Goal: Task Accomplishment & Management: Manage account settings

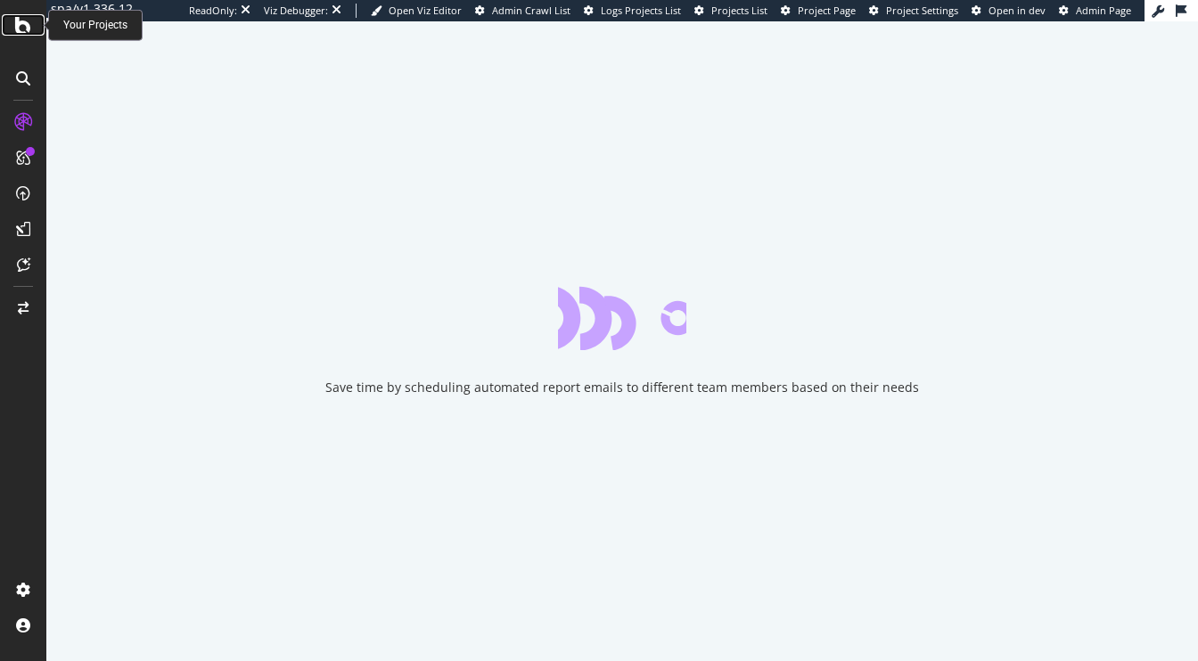
click at [24, 22] on icon at bounding box center [23, 24] width 16 height 21
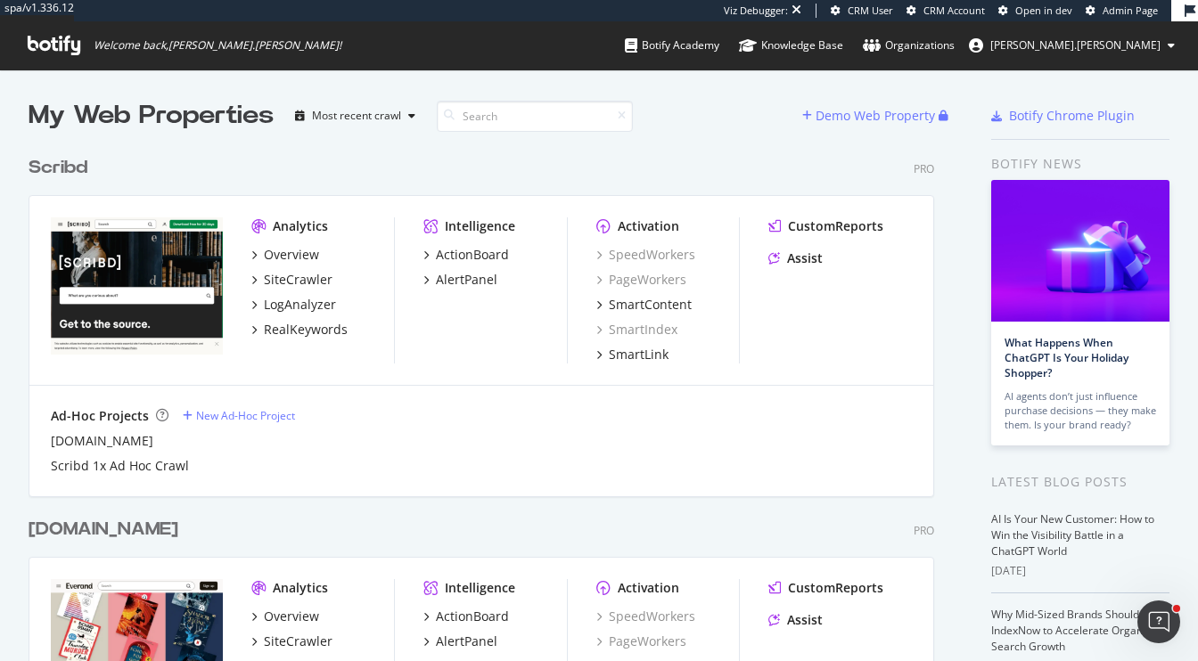
click at [86, 172] on div "Scribd" at bounding box center [58, 168] width 59 height 26
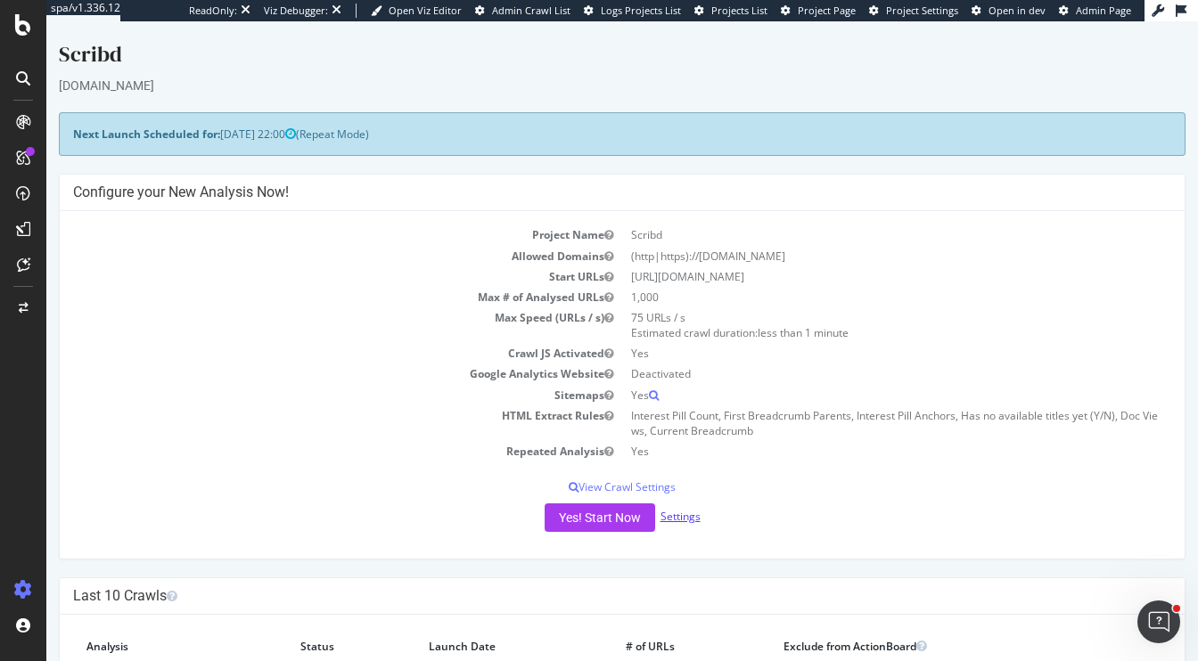
click at [681, 519] on link "Settings" at bounding box center [681, 516] width 40 height 15
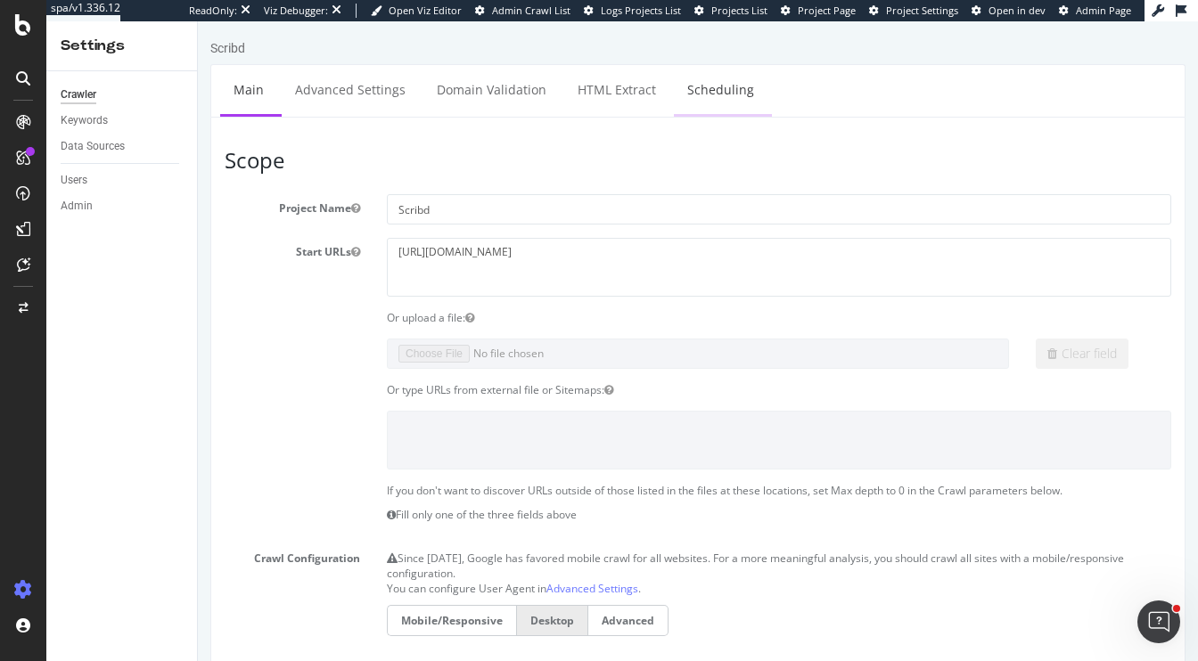
click at [712, 87] on link "Scheduling" at bounding box center [721, 89] width 94 height 49
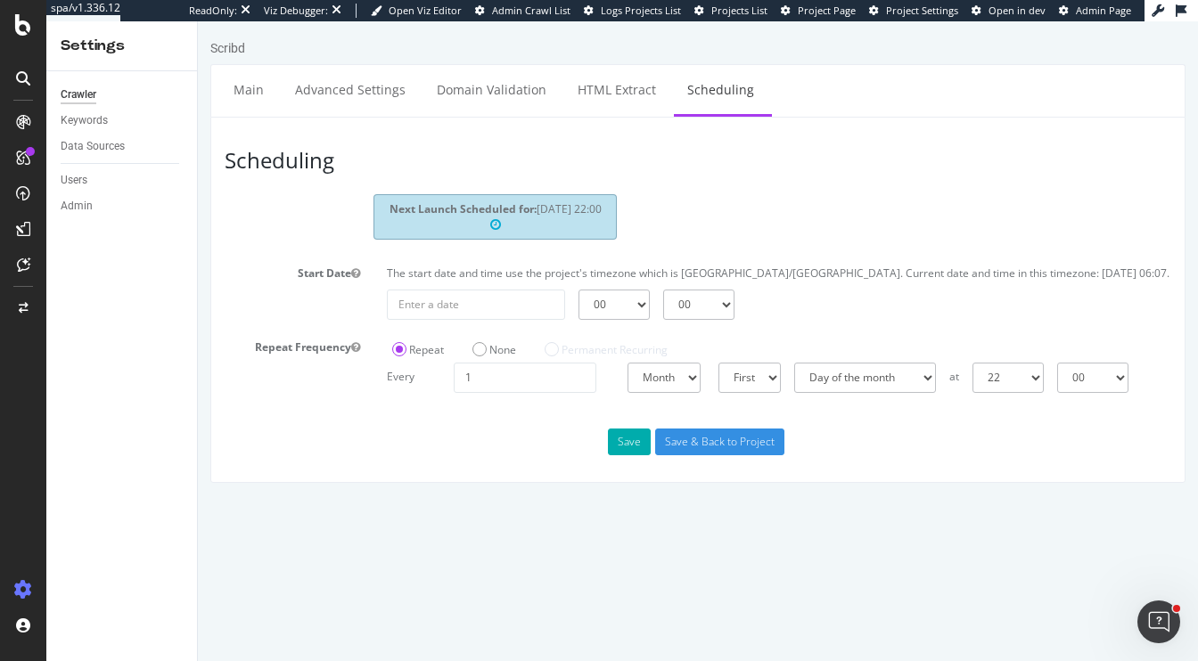
click at [1087, 11] on span "Admin Page" at bounding box center [1103, 10] width 55 height 13
click at [505, 12] on span "Admin Crawl List" at bounding box center [531, 10] width 78 height 13
click at [803, 9] on span "Project Page" at bounding box center [827, 10] width 58 height 13
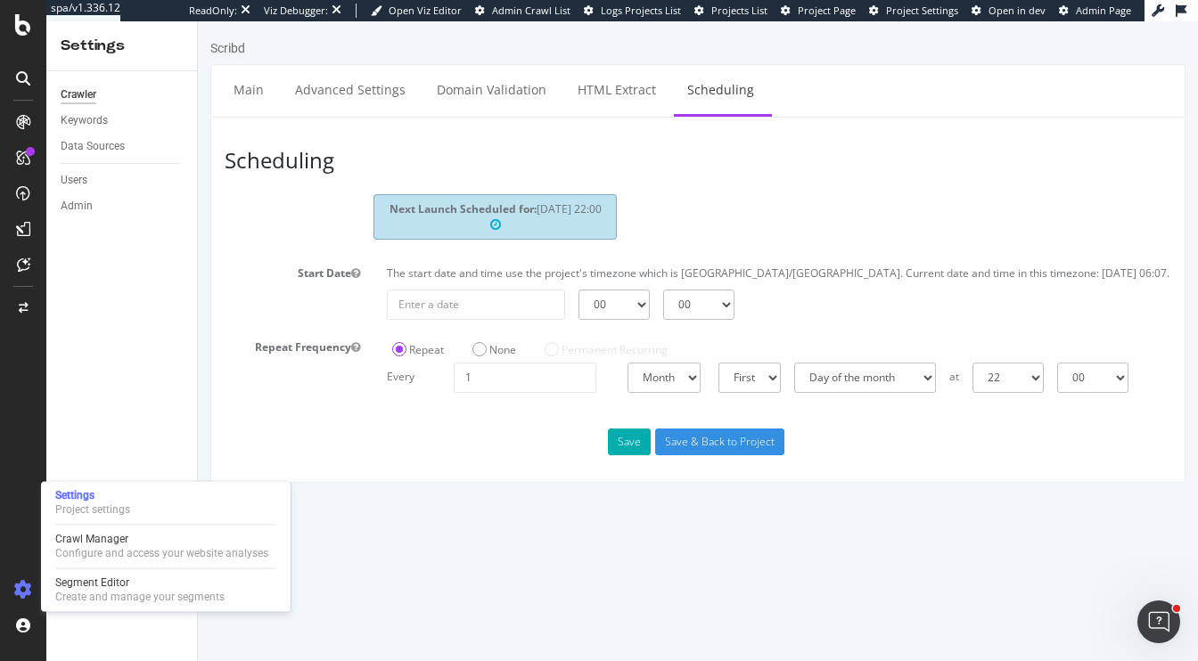
click at [45, 587] on div "Settings Project settings Crawl Manager Configure and access your website analy…" at bounding box center [166, 546] width 250 height 130
click at [87, 547] on div "Configure and access your website analyses" at bounding box center [161, 553] width 213 height 14
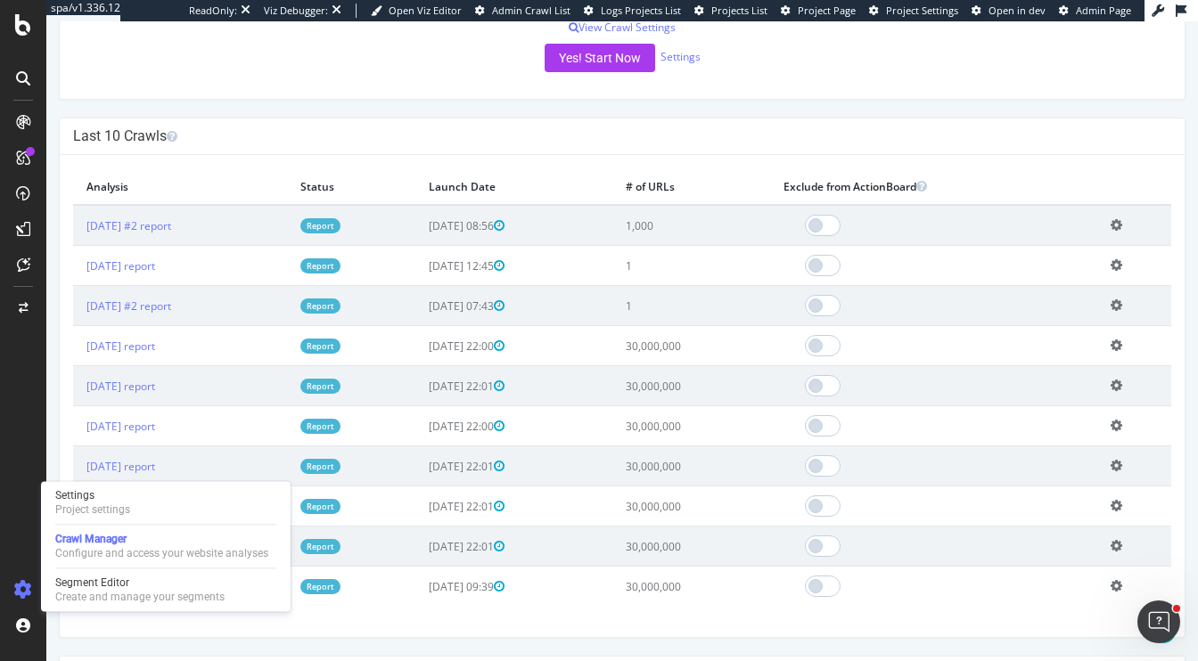
scroll to position [464, 0]
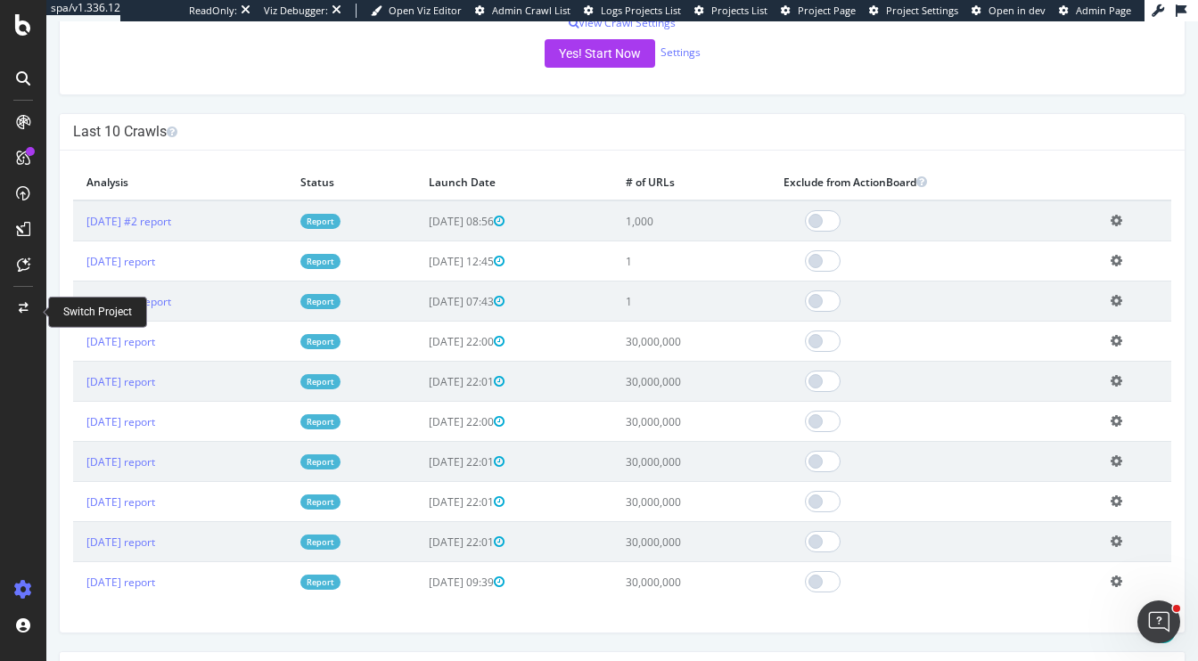
click at [25, 301] on div at bounding box center [23, 308] width 43 height 29
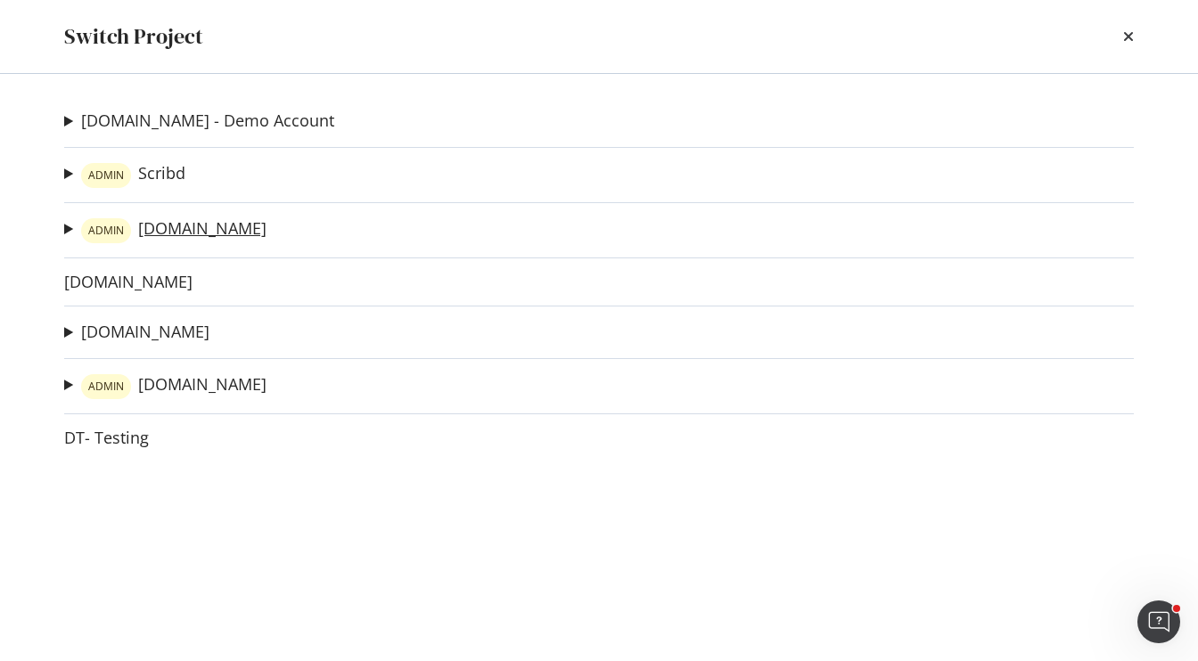
click at [180, 235] on link "ADMIN [DOMAIN_NAME]" at bounding box center [173, 230] width 185 height 25
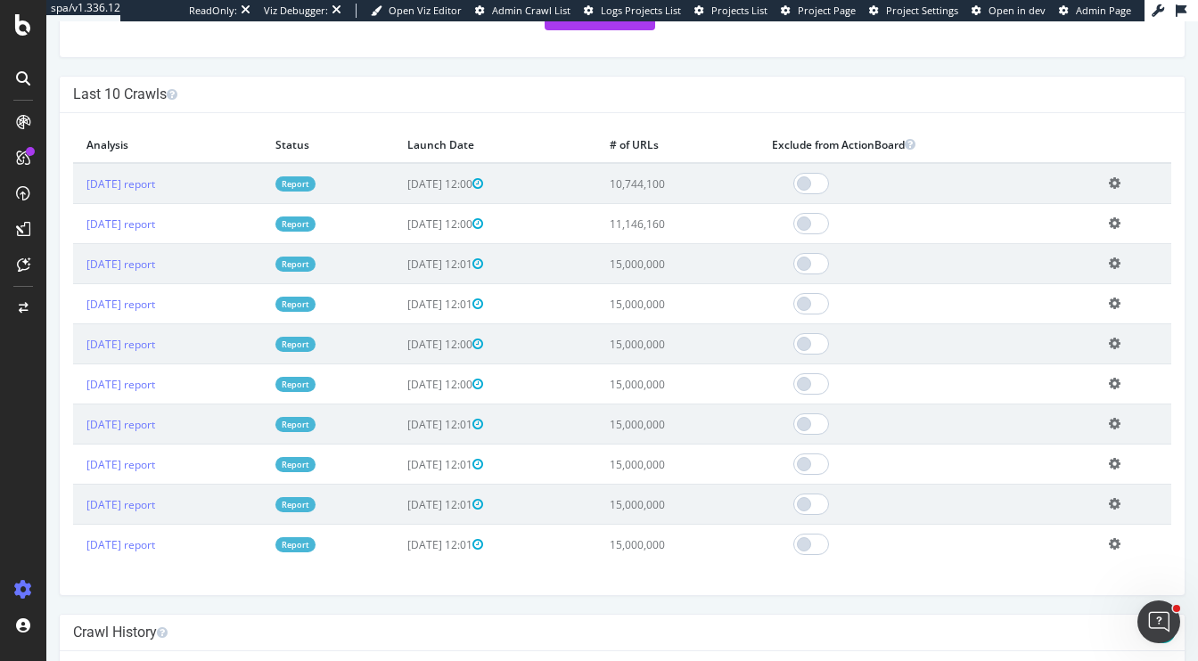
scroll to position [506, 0]
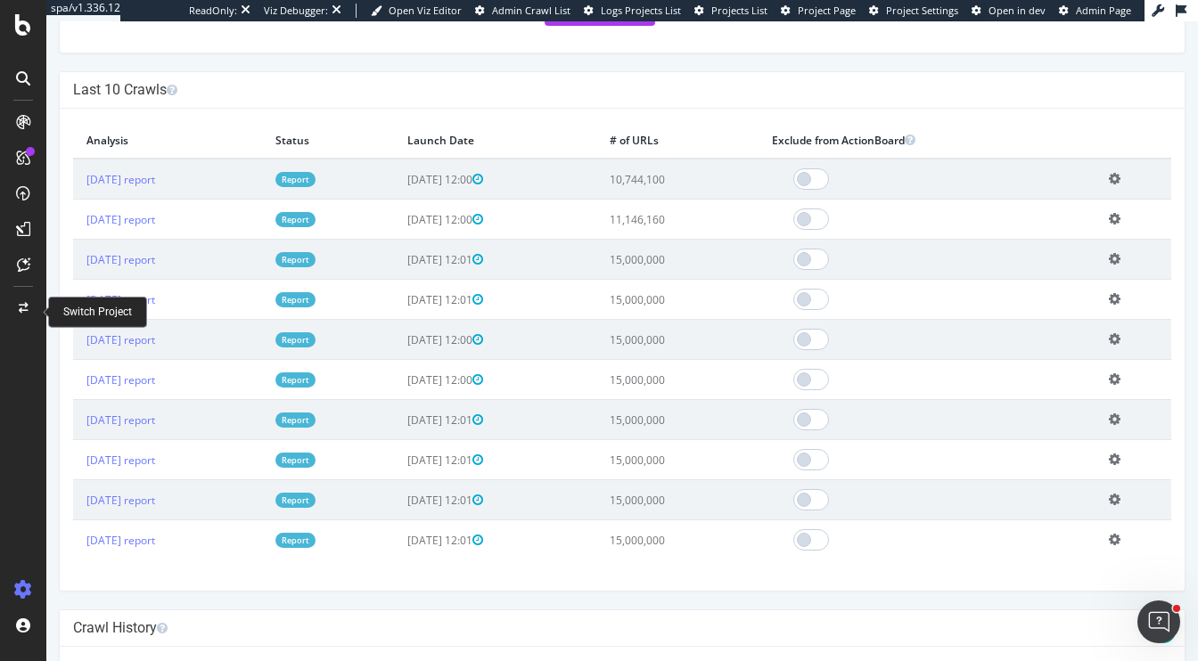
click at [25, 312] on icon at bounding box center [24, 308] width 10 height 11
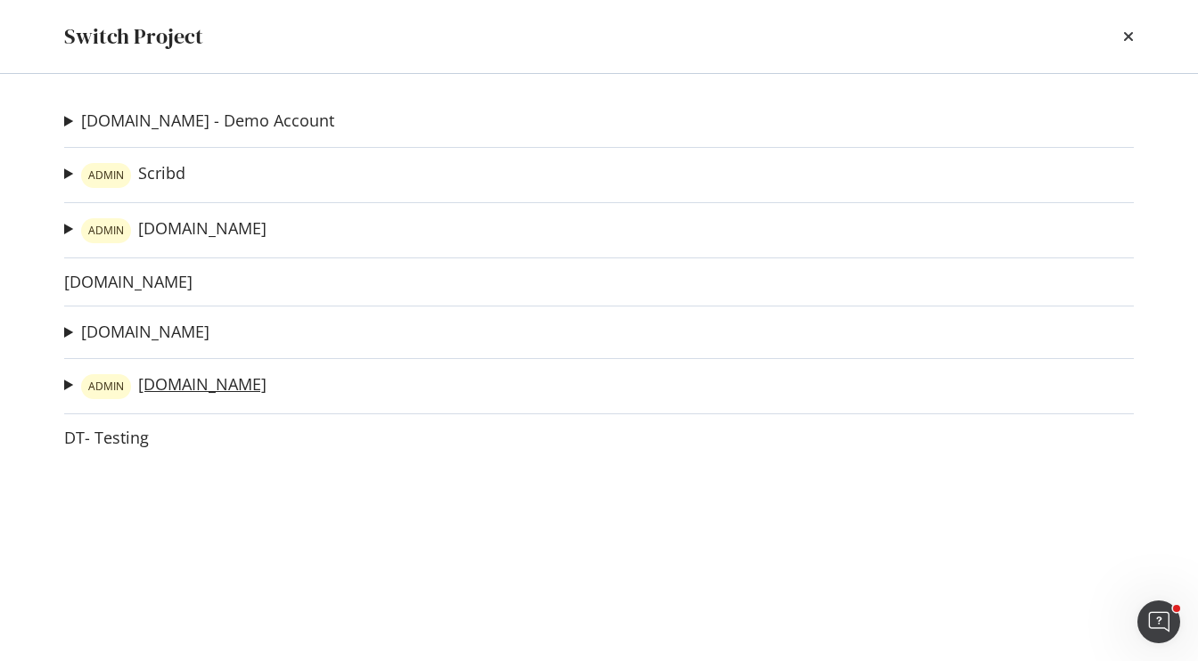
click at [169, 390] on link "ADMIN [DOMAIN_NAME]" at bounding box center [173, 386] width 185 height 25
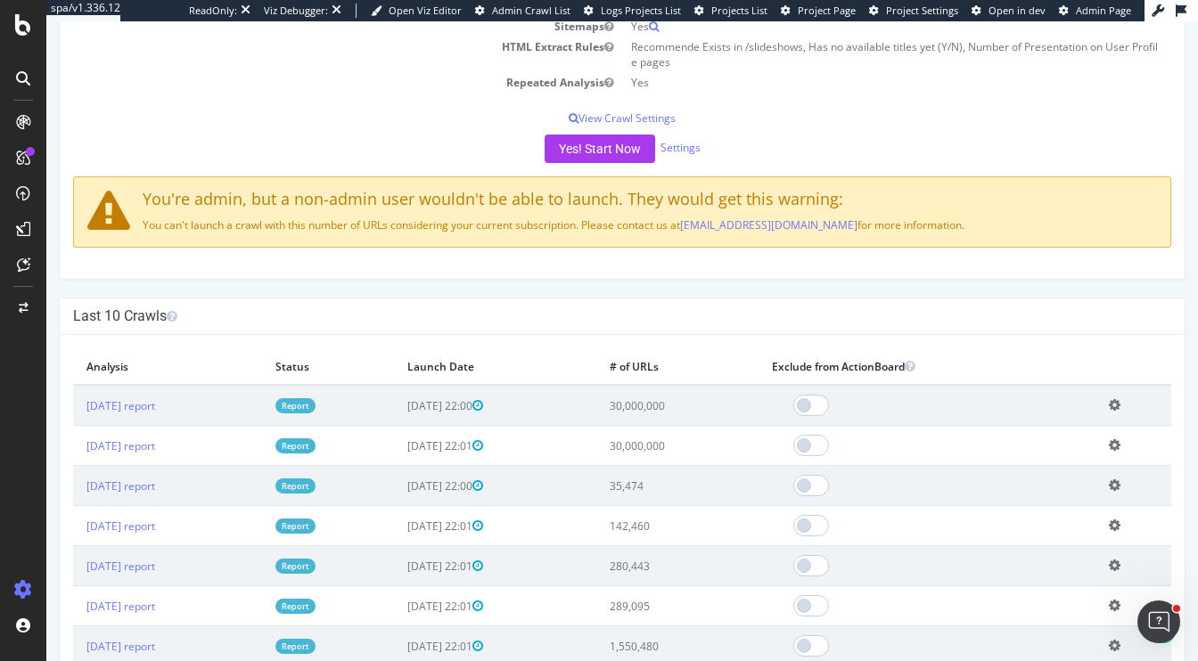
scroll to position [371, 0]
click at [495, 381] on th "Launch Date" at bounding box center [495, 365] width 202 height 37
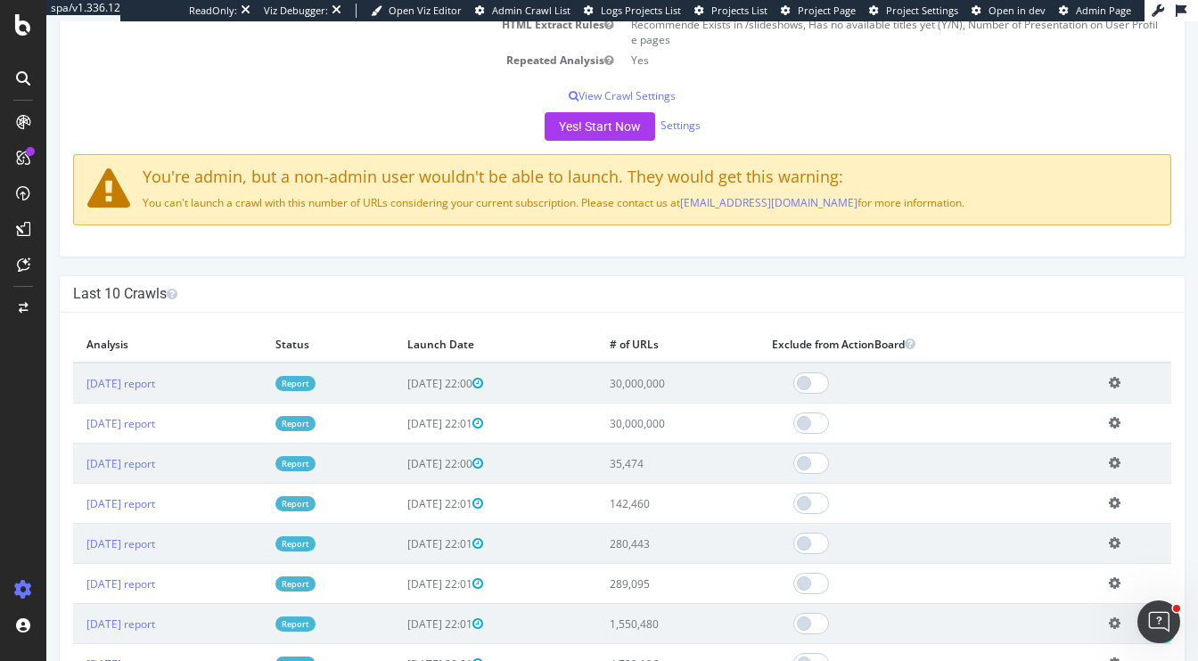
scroll to position [393, 0]
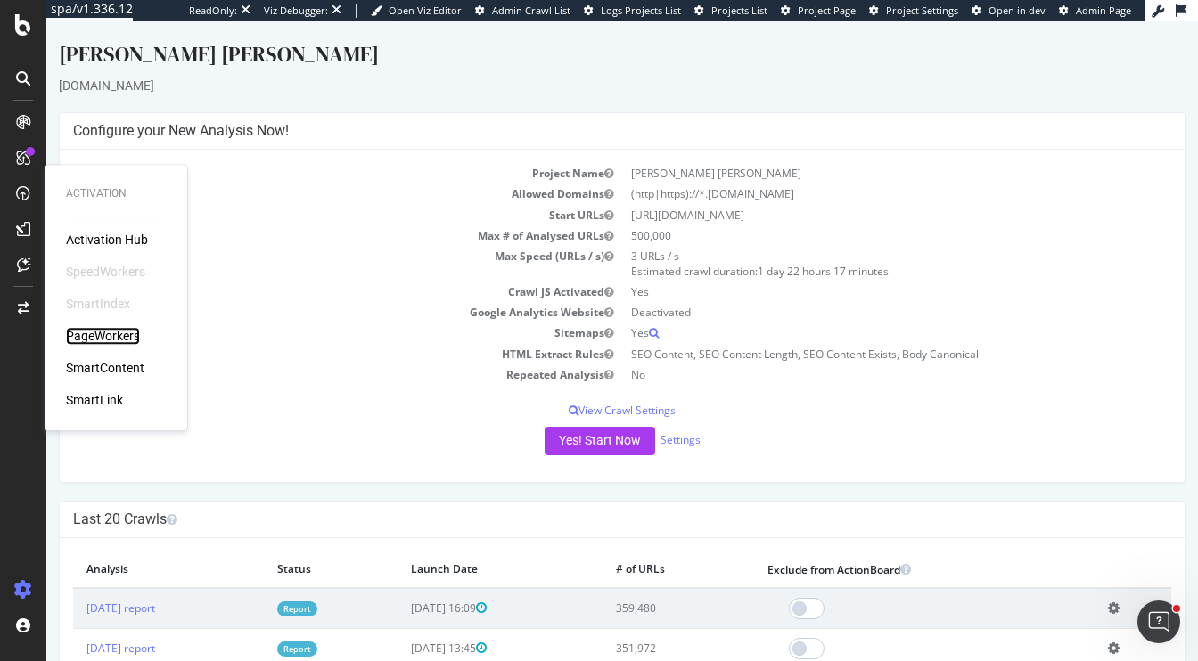
click at [115, 336] on div "PageWorkers" at bounding box center [103, 336] width 74 height 18
